Goal: Check status: Check status

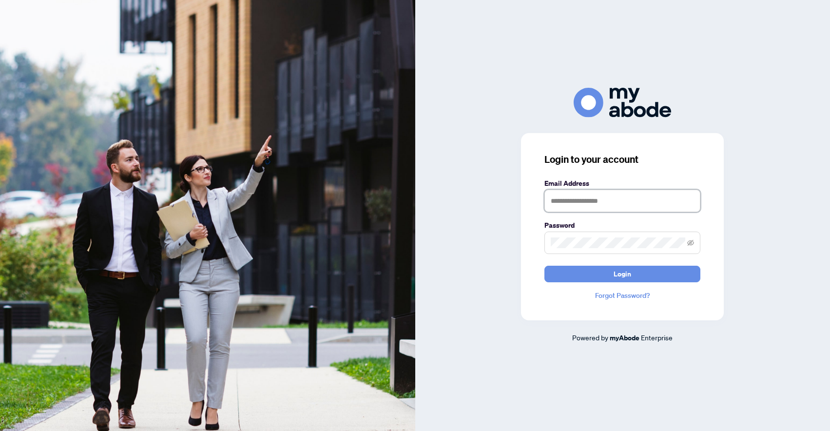
type input "**********"
click at [608, 275] on button "Login" at bounding box center [623, 274] width 156 height 17
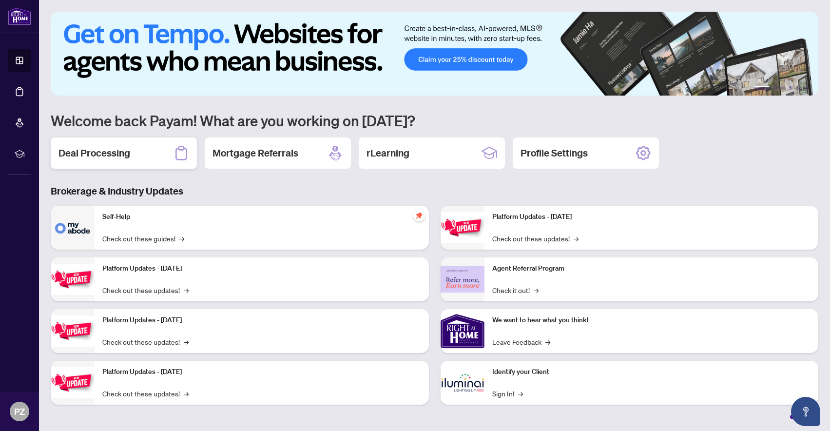
click at [161, 156] on div "Deal Processing" at bounding box center [124, 152] width 146 height 31
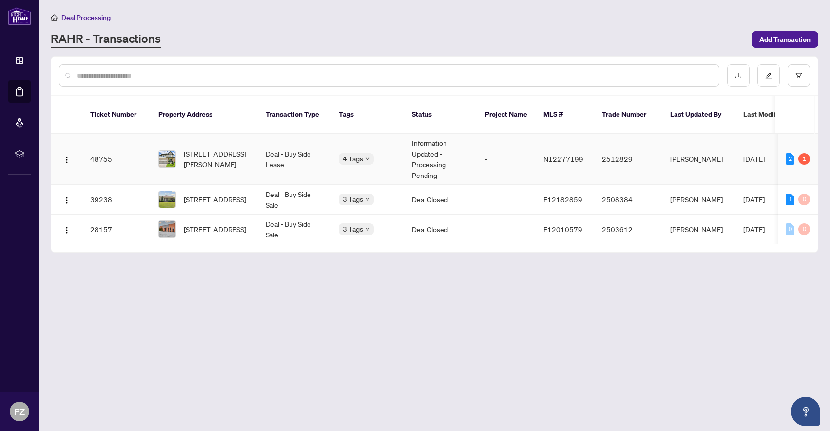
click at [451, 147] on td "Information Updated - Processing Pending" at bounding box center [440, 159] width 73 height 51
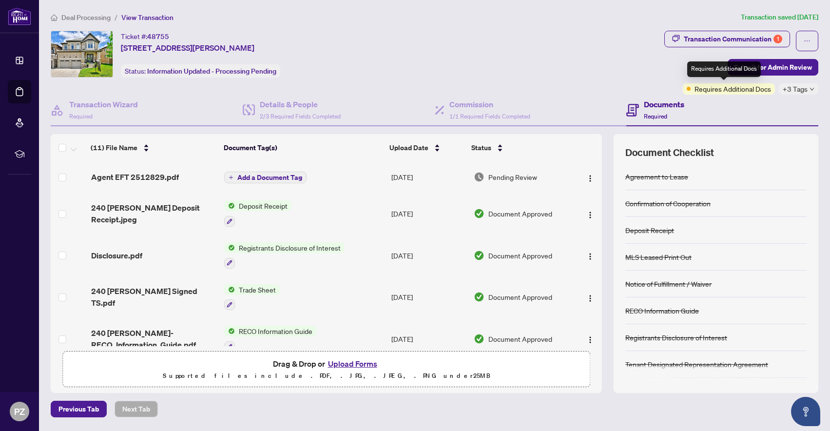
click at [725, 90] on span "Requires Additional Docs" at bounding box center [733, 88] width 77 height 11
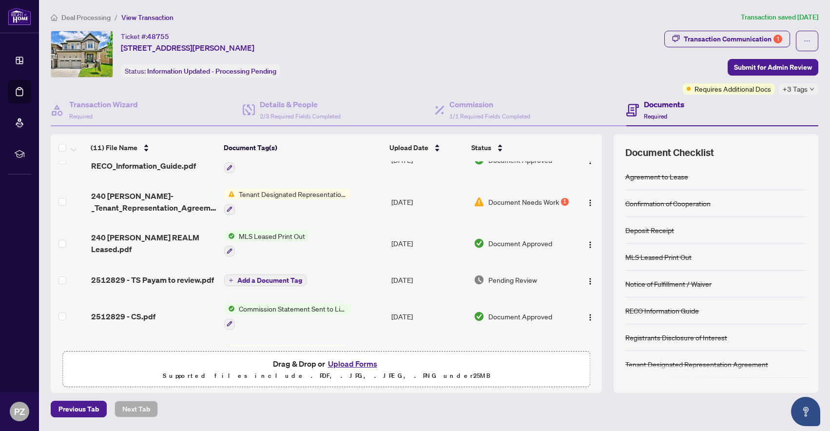
scroll to position [176, 0]
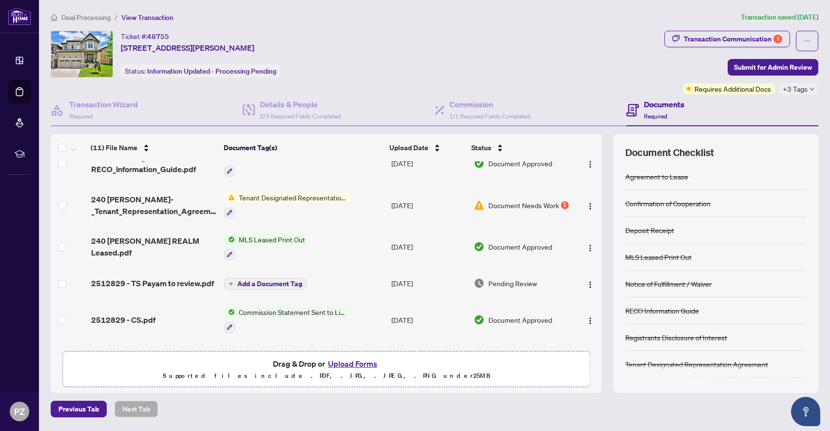
click at [564, 207] on div "1" at bounding box center [565, 205] width 8 height 8
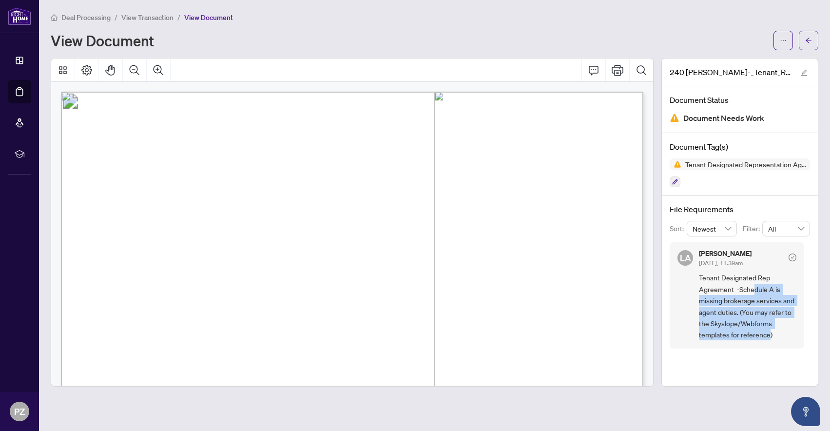
drag, startPoint x: 754, startPoint y: 287, endPoint x: 771, endPoint y: 332, distance: 48.0
click at [771, 332] on span "Tenant Designated Rep Agreement -Schedule A is missing brokerage services and a…" at bounding box center [748, 306] width 98 height 68
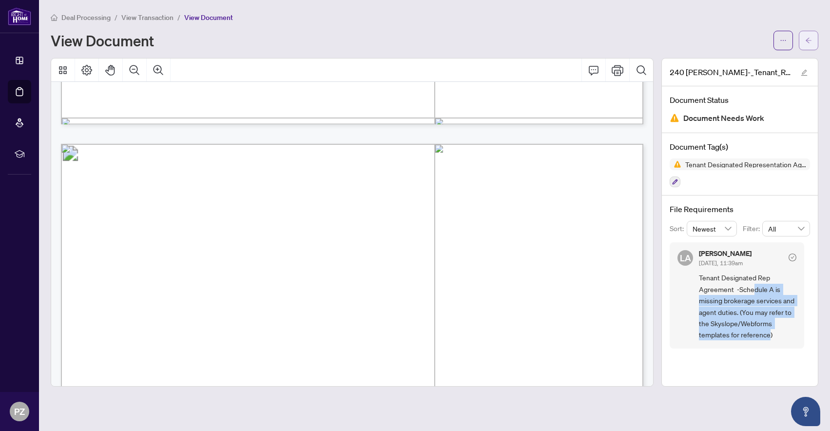
click at [808, 42] on icon "arrow-left" at bounding box center [809, 40] width 6 height 5
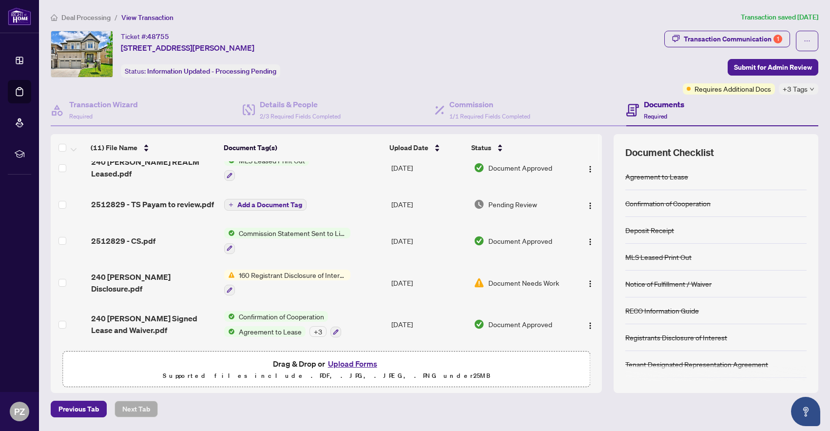
scroll to position [259, 0]
click at [508, 278] on span "Document Needs Work" at bounding box center [524, 282] width 71 height 11
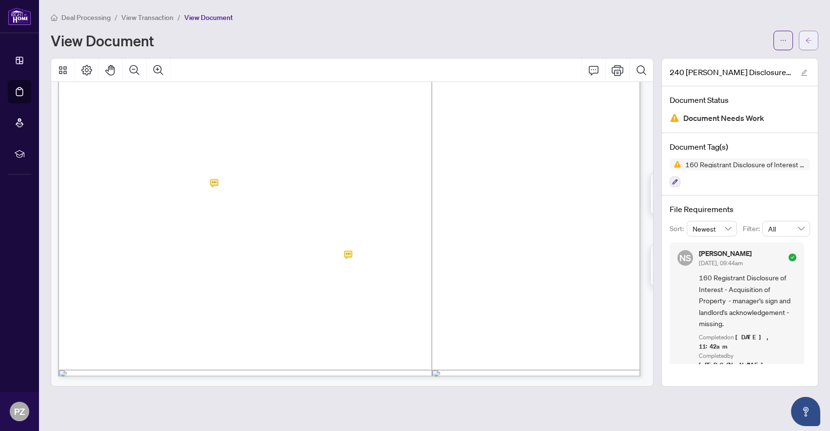
click at [805, 46] on span "button" at bounding box center [808, 41] width 7 height 16
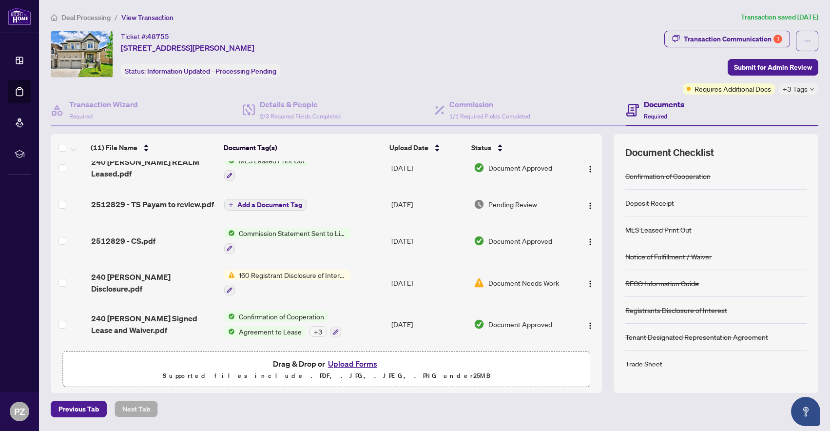
click at [534, 280] on span "Document Needs Work" at bounding box center [524, 282] width 71 height 11
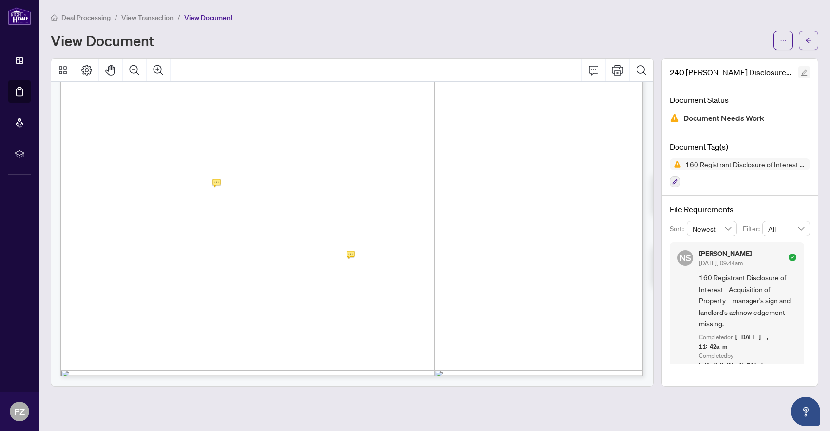
click at [806, 70] on icon "edit" at bounding box center [804, 72] width 7 height 7
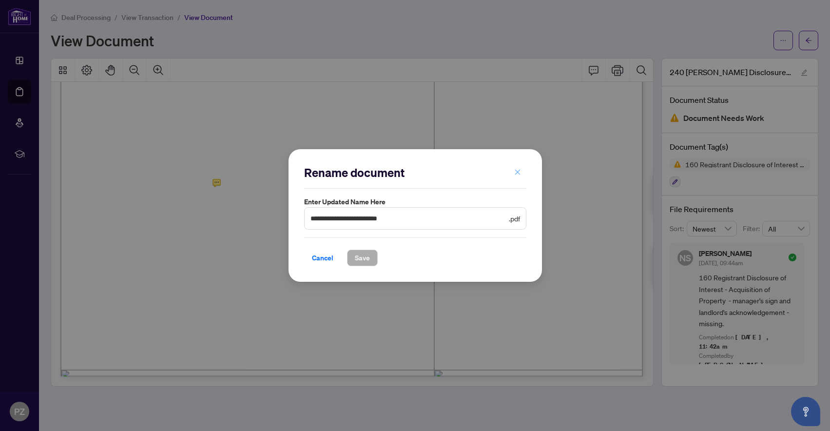
click at [519, 172] on icon "close" at bounding box center [517, 172] width 7 height 7
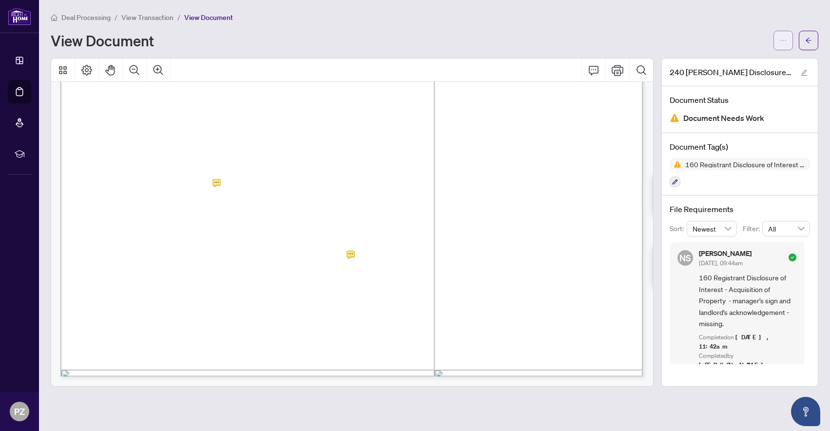
click at [785, 43] on icon "ellipsis" at bounding box center [783, 40] width 7 height 7
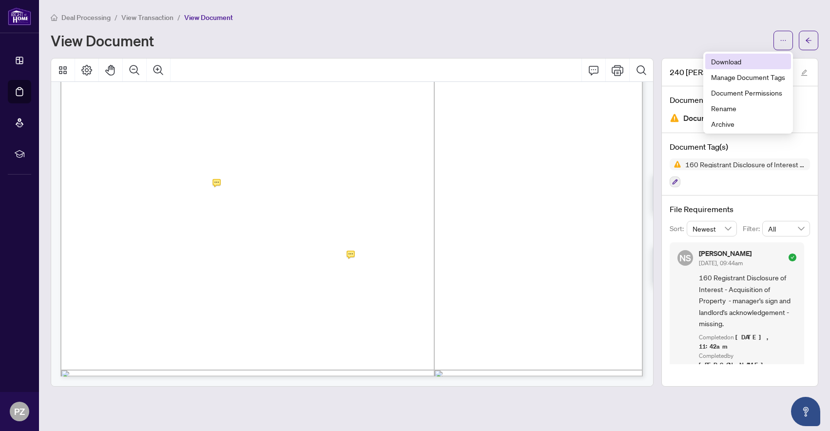
click at [744, 62] on span "Download" at bounding box center [748, 61] width 74 height 11
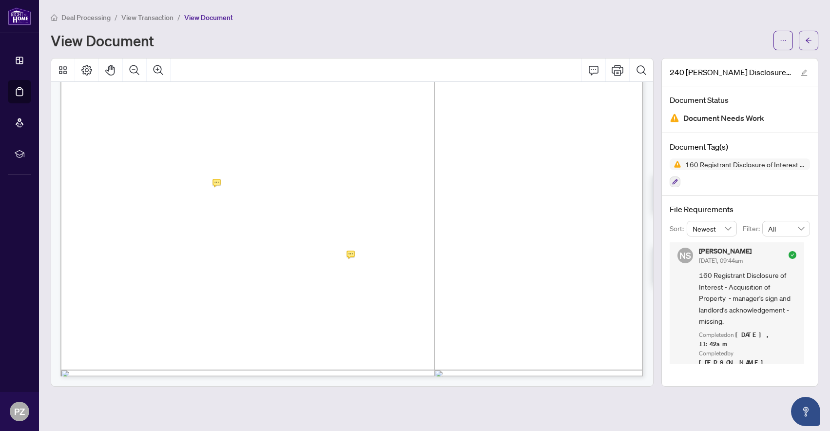
scroll to position [2, 0]
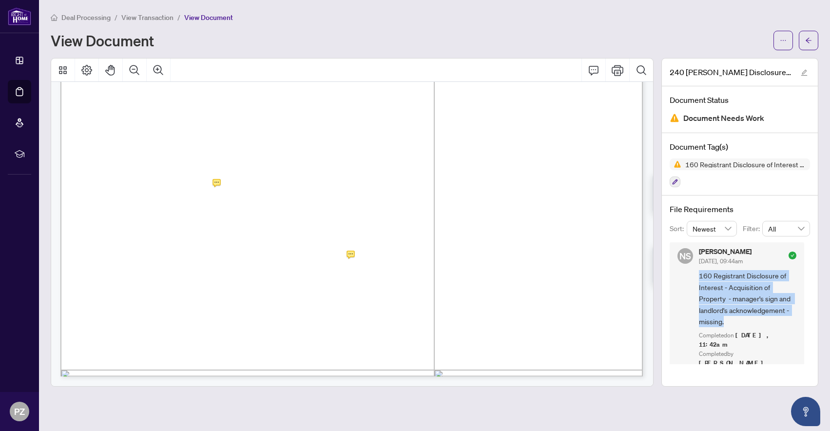
drag, startPoint x: 725, startPoint y: 321, endPoint x: 698, endPoint y: 276, distance: 52.7
click at [698, 276] on div "NS [PERSON_NAME] [DATE], 09:44am 160 Registrant Disclosure of Interest - Acquis…" at bounding box center [737, 307] width 135 height 135
copy span "160 Registrant Disclosure of Interest - Acquisition of Property - manager's sig…"
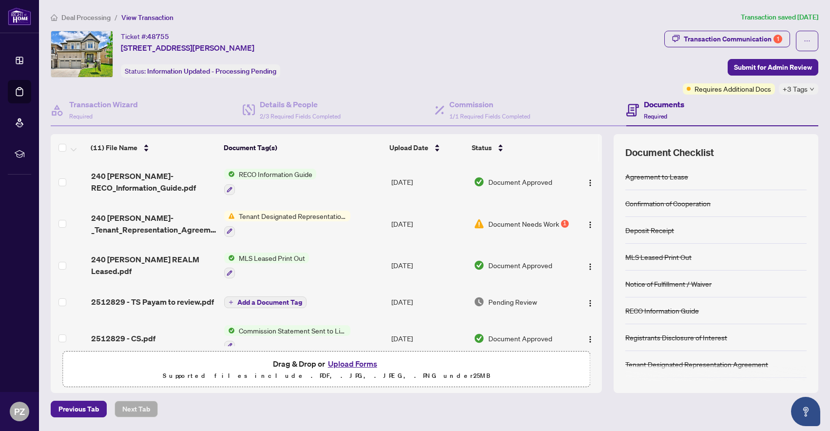
scroll to position [183, 0]
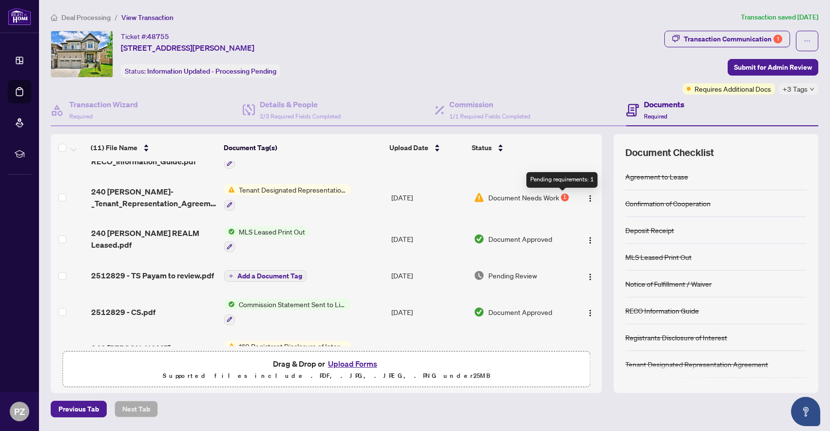
click at [558, 196] on div "Document Needs Work 1" at bounding box center [522, 197] width 96 height 11
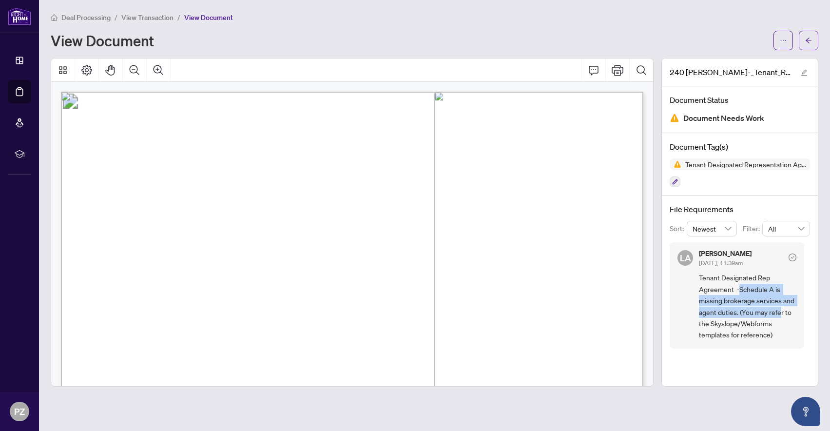
drag, startPoint x: 740, startPoint y: 286, endPoint x: 781, endPoint y: 308, distance: 46.2
click at [781, 308] on span "Tenant Designated Rep Agreement -Schedule A is missing brokerage services and a…" at bounding box center [748, 306] width 98 height 68
